Goal: Information Seeking & Learning: Find specific fact

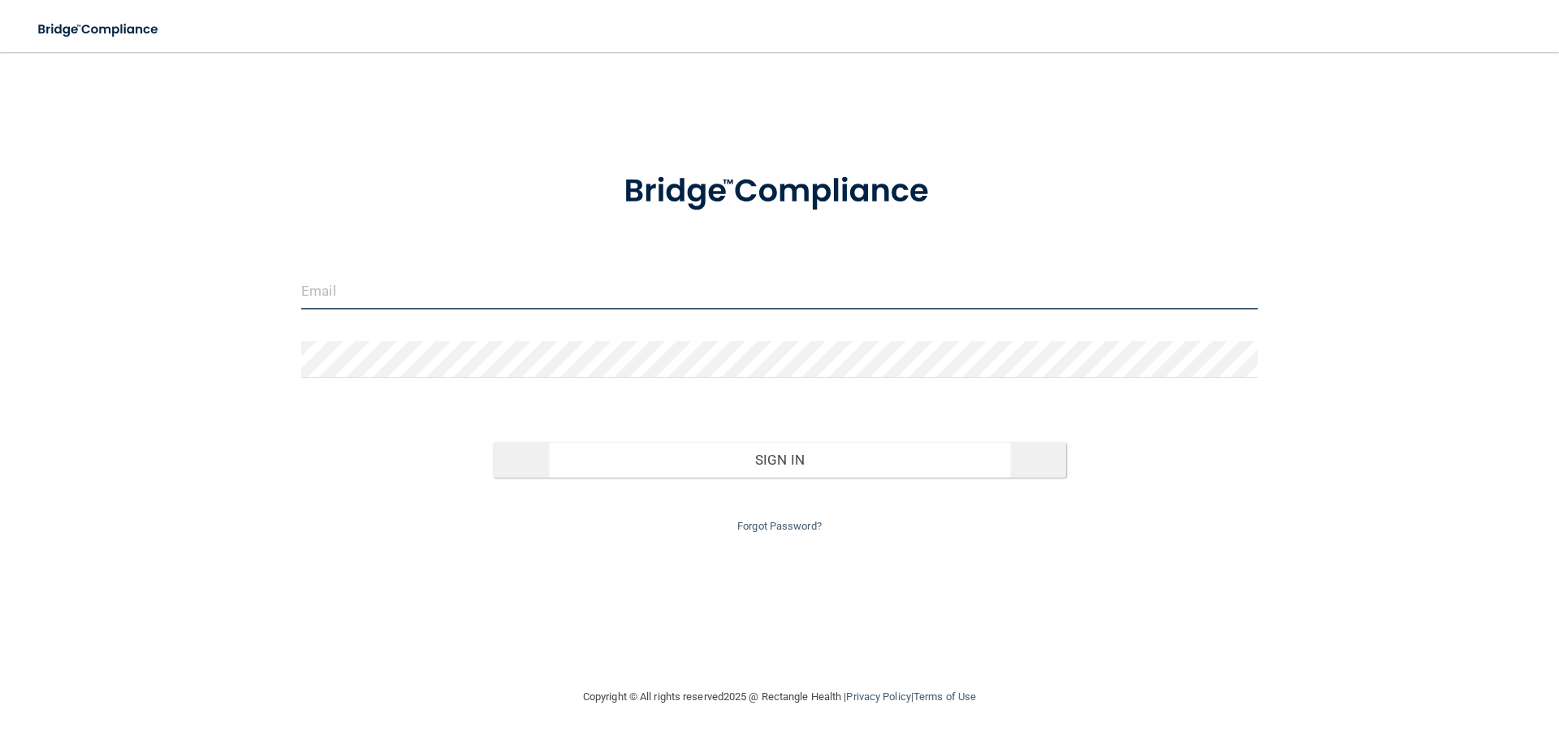
type input "[EMAIL_ADDRESS][DOMAIN_NAME]"
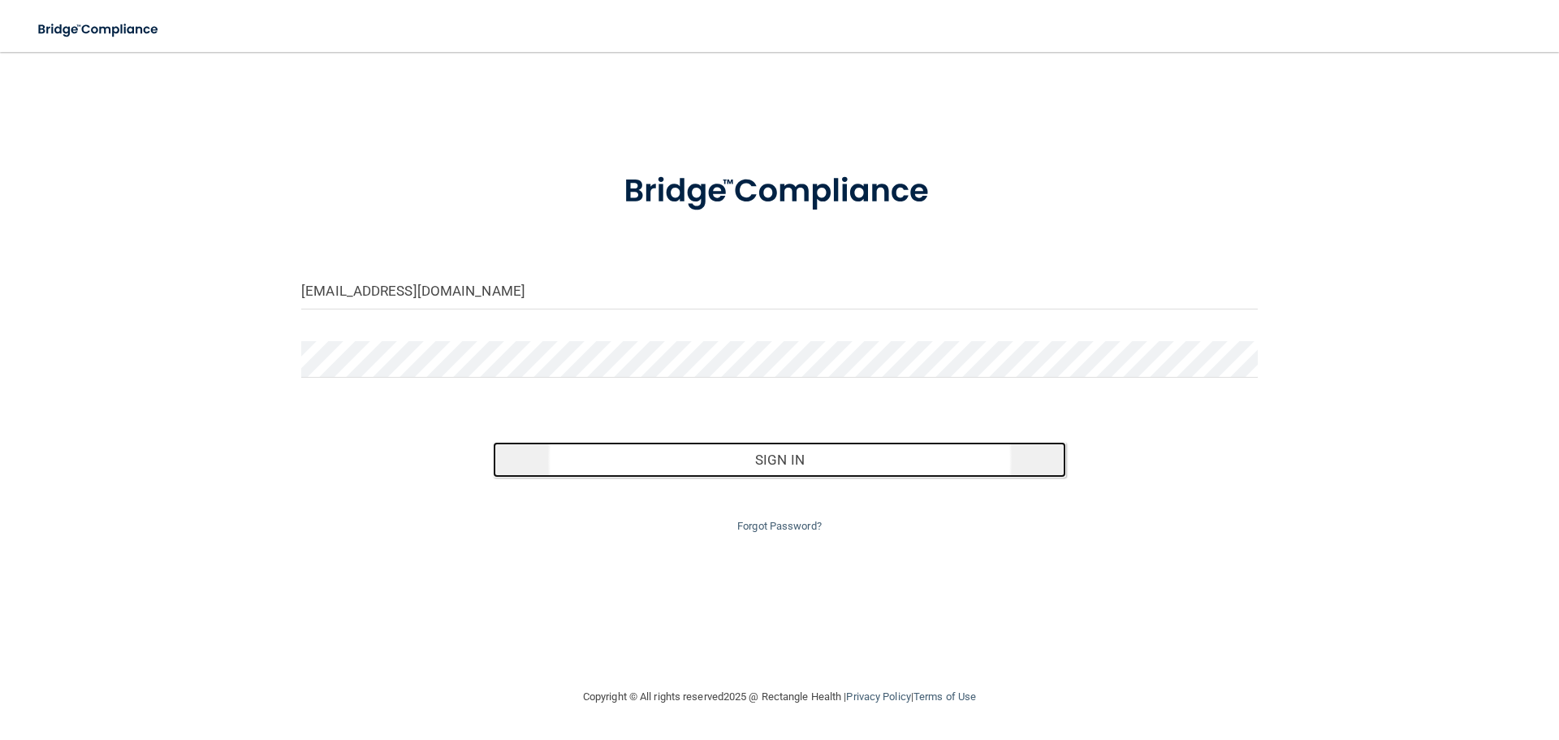
click at [783, 456] on button "Sign In" at bounding box center [780, 460] width 574 height 36
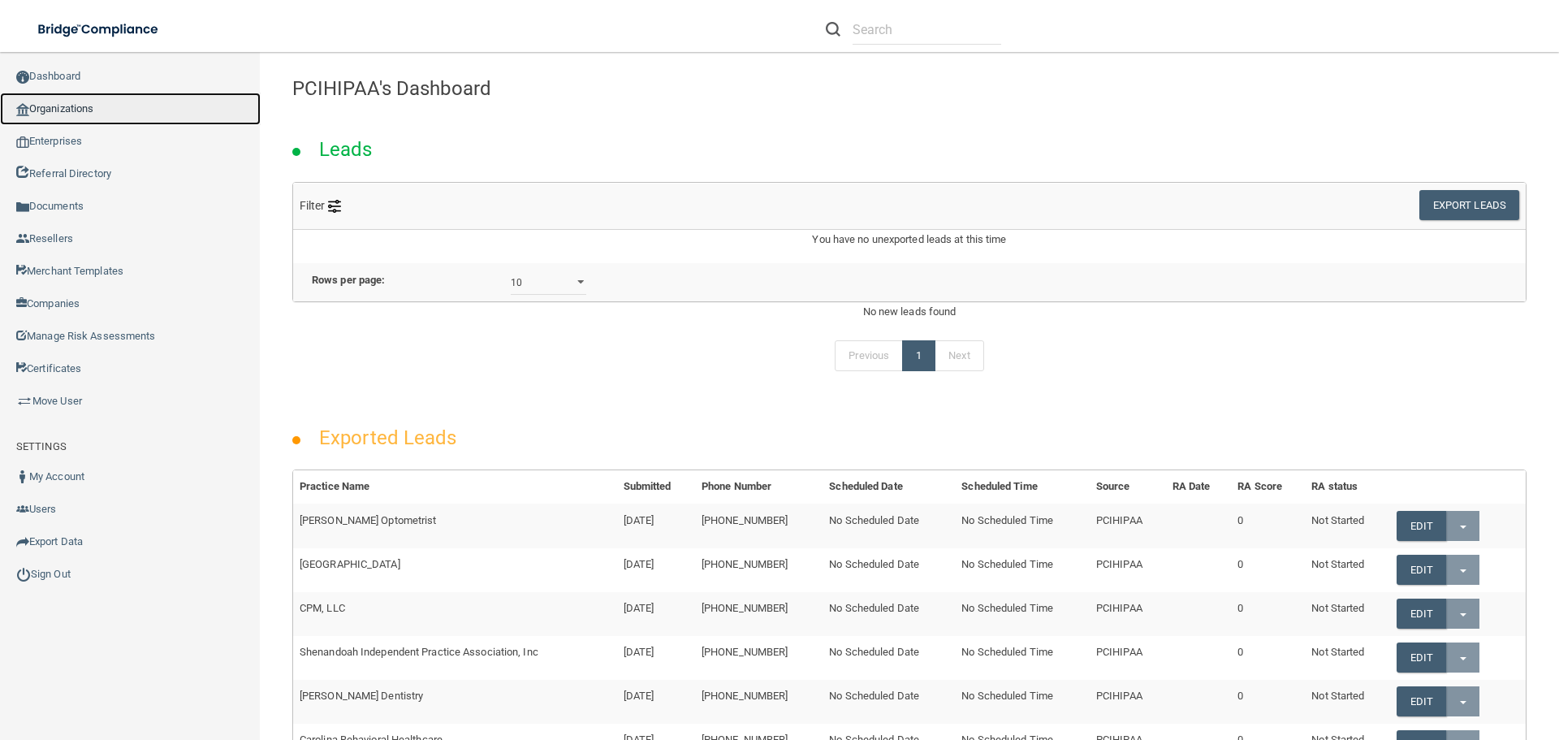
click at [70, 105] on link "Organizations" at bounding box center [130, 109] width 261 height 32
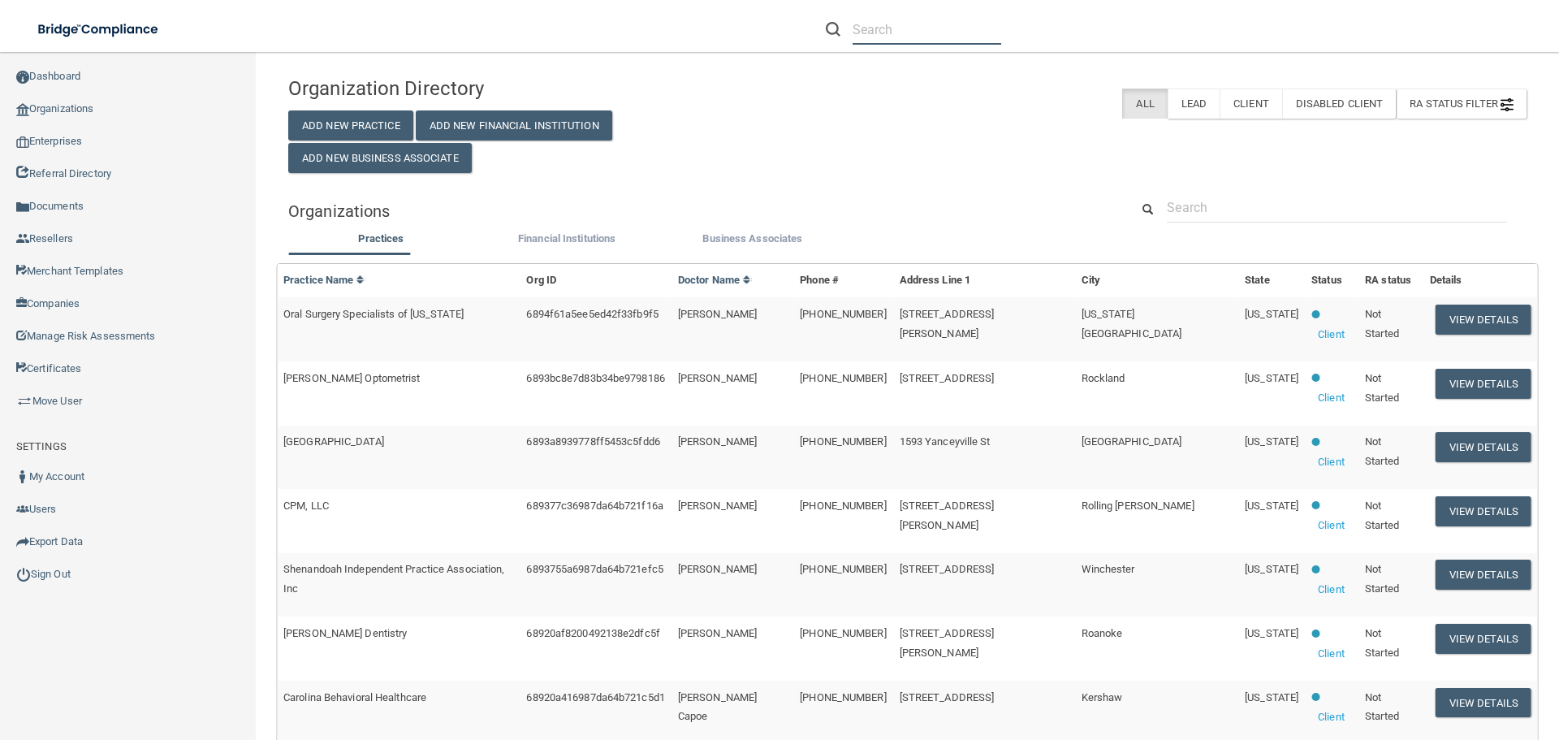
click at [876, 32] on input "text" at bounding box center [927, 30] width 149 height 30
paste input "Sound Choice Family Dental"
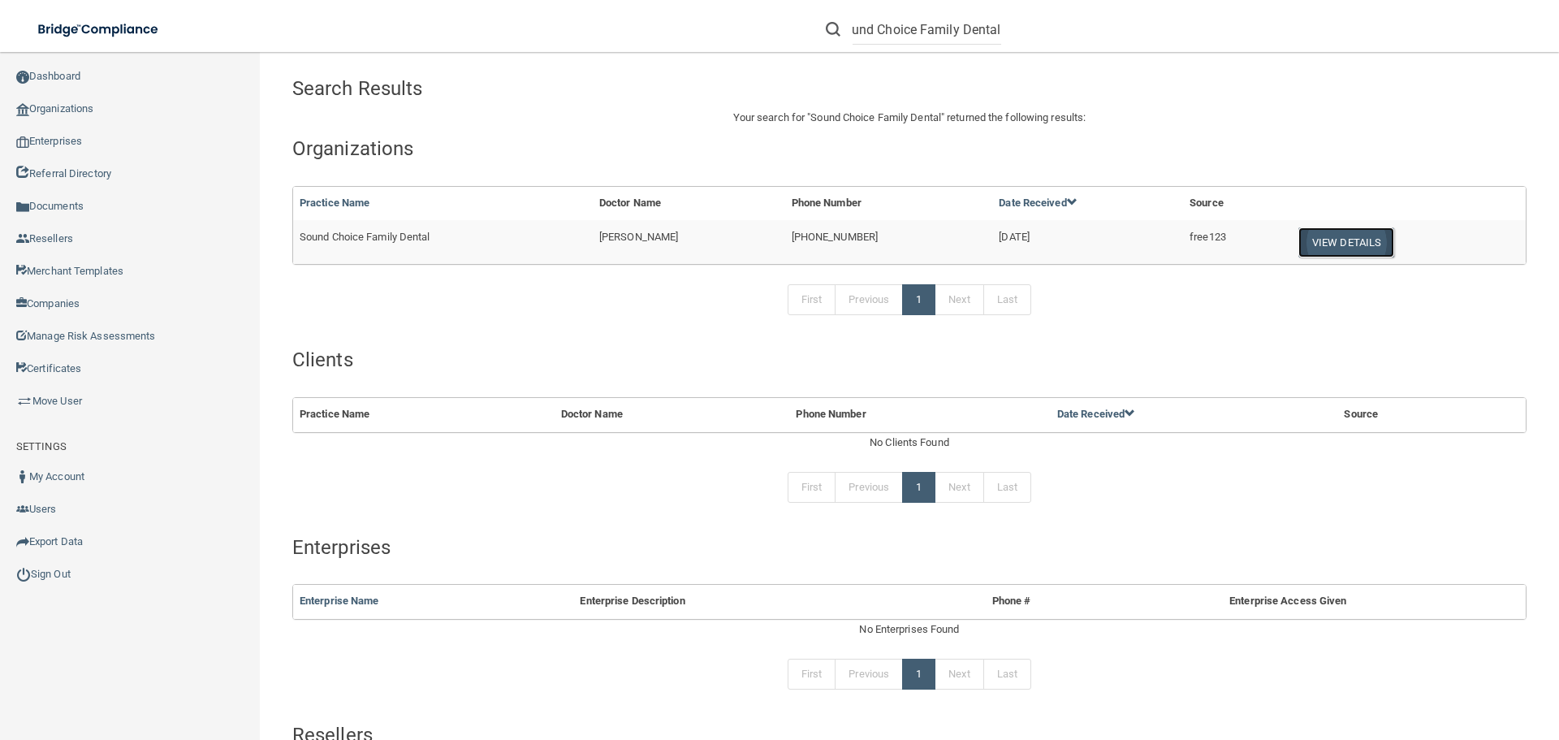
click at [1335, 240] on button "View Details" at bounding box center [1346, 242] width 96 height 30
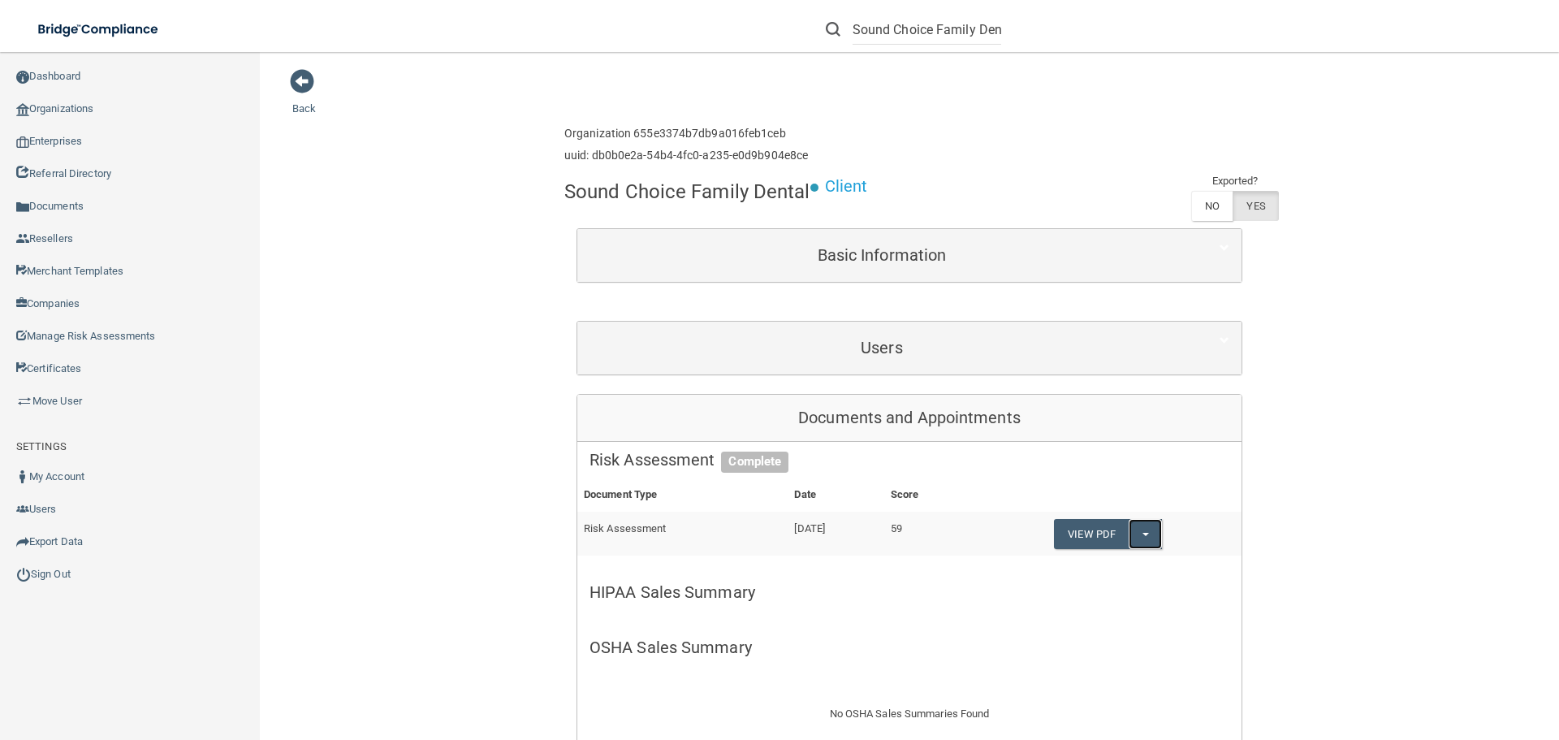
click at [1155, 533] on button "Split button!" at bounding box center [1145, 534] width 33 height 30
click at [1125, 565] on link "QA SUMMARY" at bounding box center [1119, 567] width 130 height 24
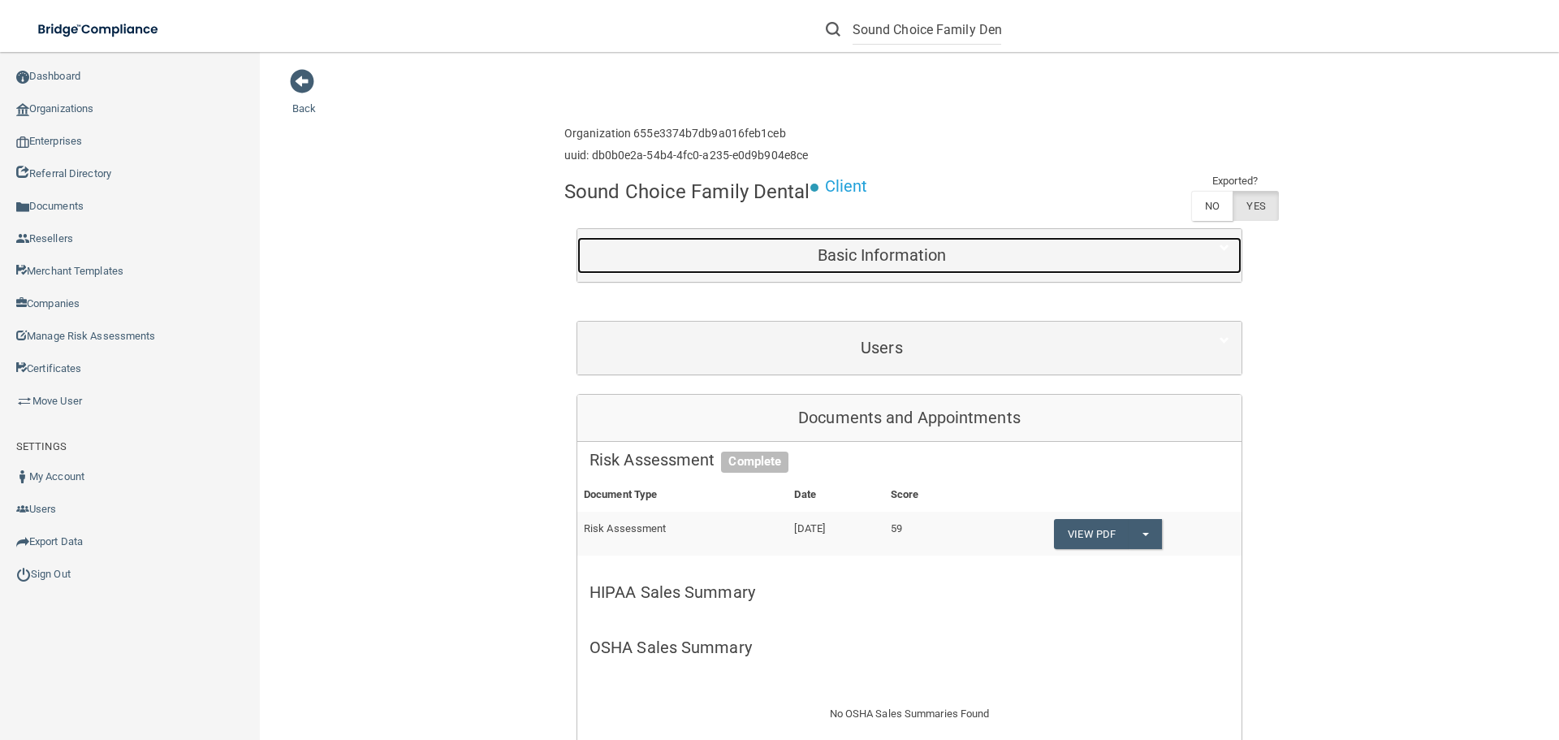
click at [884, 257] on h5 "Basic Information" at bounding box center [882, 255] width 585 height 18
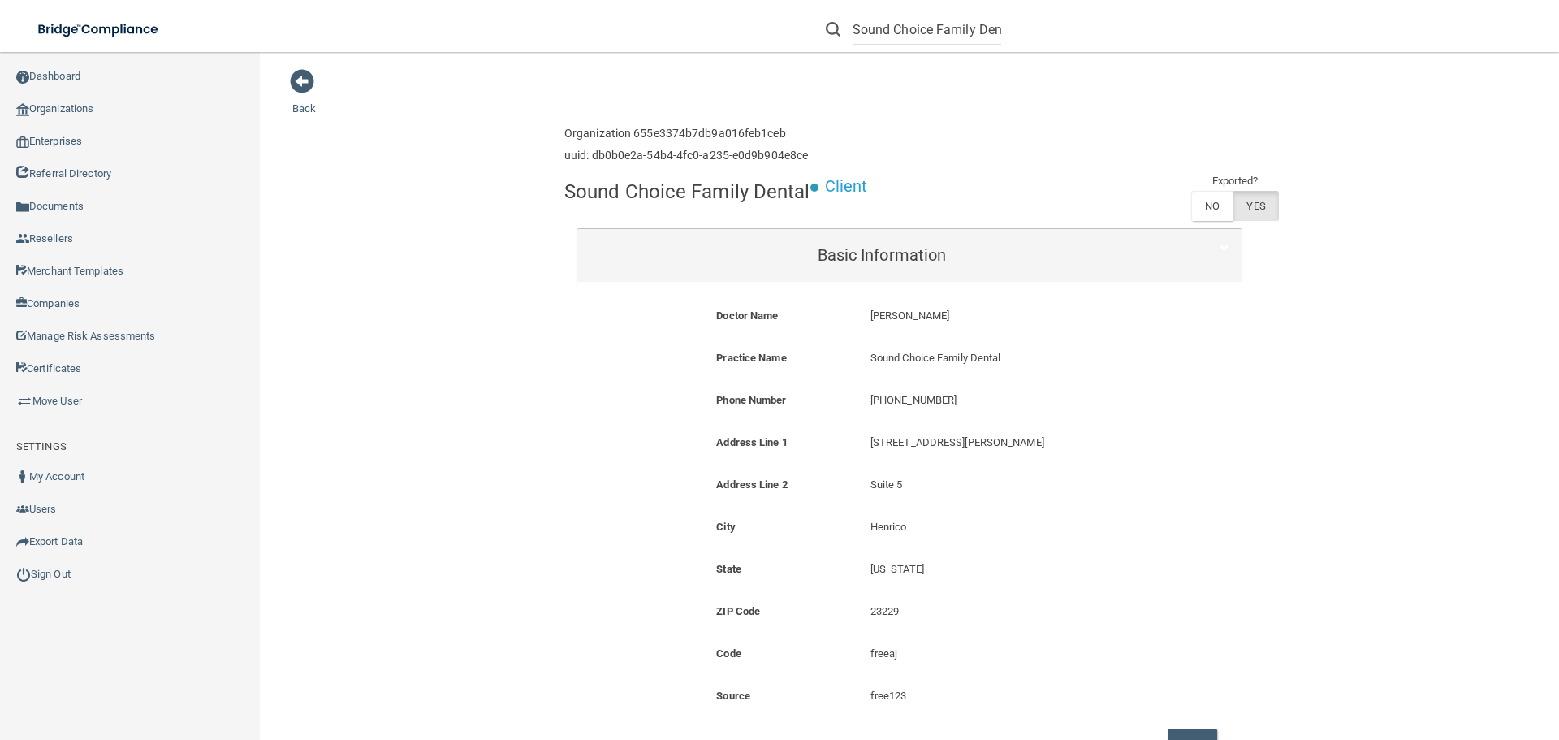
drag, startPoint x: 974, startPoint y: 310, endPoint x: 862, endPoint y: 313, distance: 112.1
click at [862, 313] on div "[PERSON_NAME] [PERSON_NAME]" at bounding box center [1012, 321] width 308 height 30
copy p "[PERSON_NAME]"
click at [1021, 25] on div "Sound Choice Family Dental" at bounding box center [1104, 29] width 607 height 58
click at [855, 30] on input "Sound Choice Family Dental" at bounding box center [927, 30] width 149 height 30
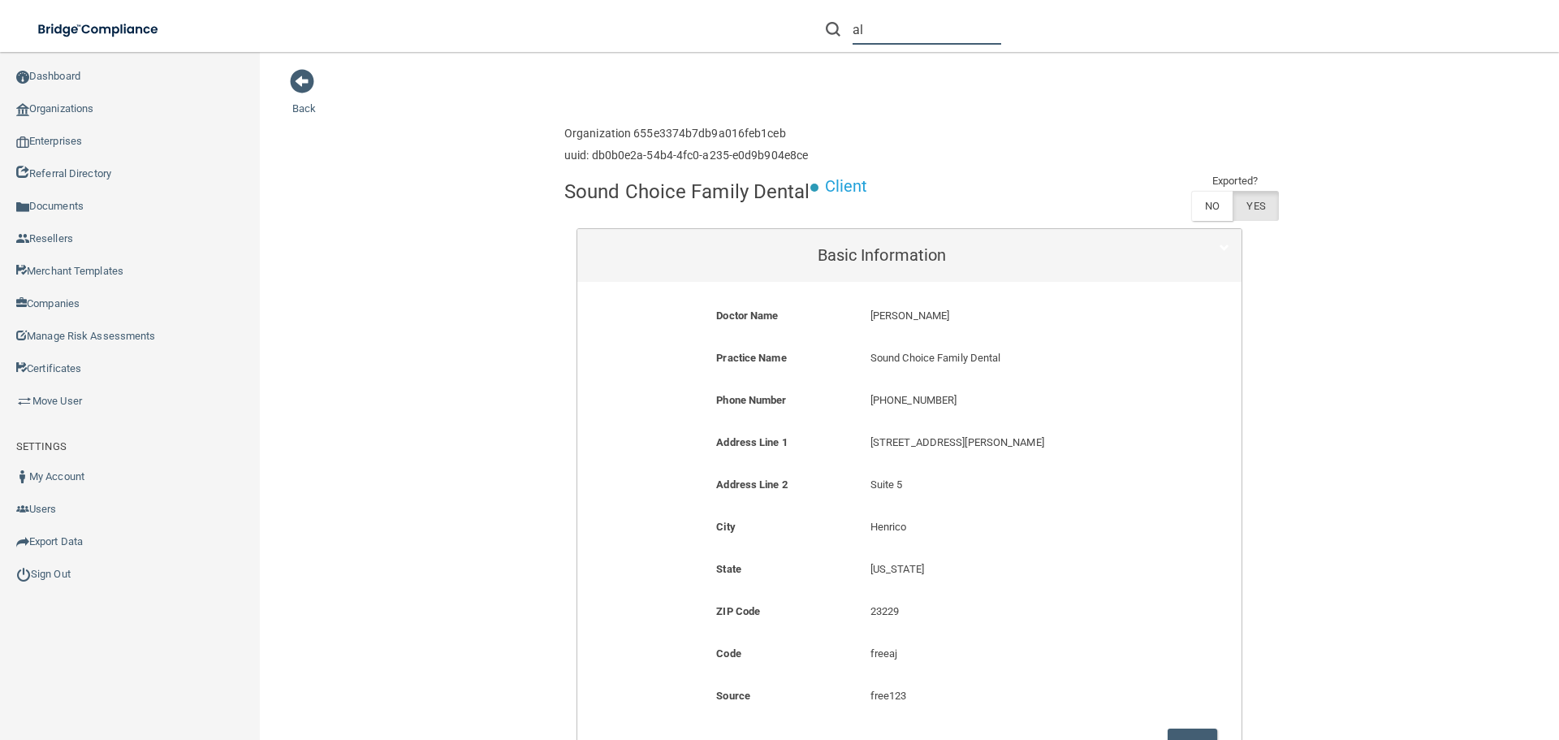
type input "l"
paste input "[PERSON_NAME]"
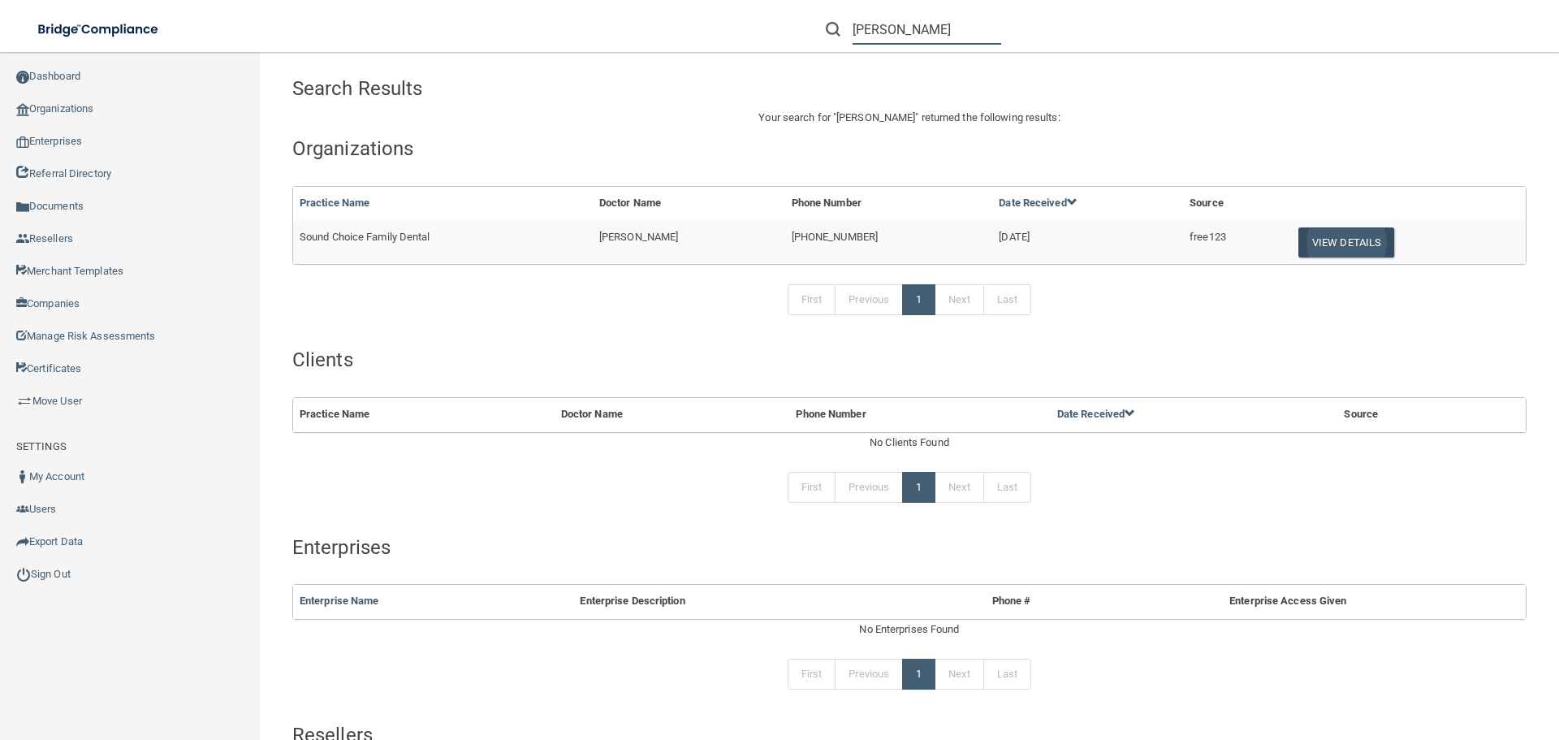
type input "[PERSON_NAME]"
click at [1331, 241] on button "View Details" at bounding box center [1346, 242] width 96 height 30
